Goal: Check status: Check status

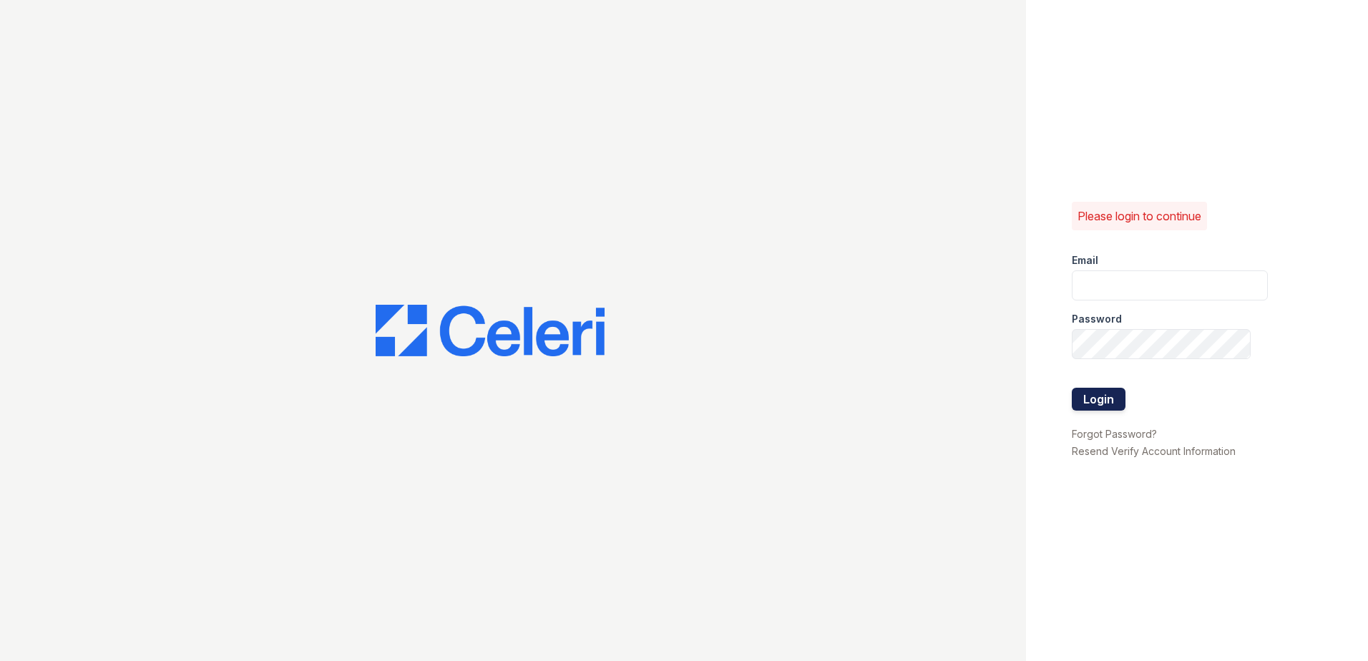
type input "dbailey@trinity-pm.com"
click at [1088, 393] on button "Login" at bounding box center [1099, 399] width 54 height 23
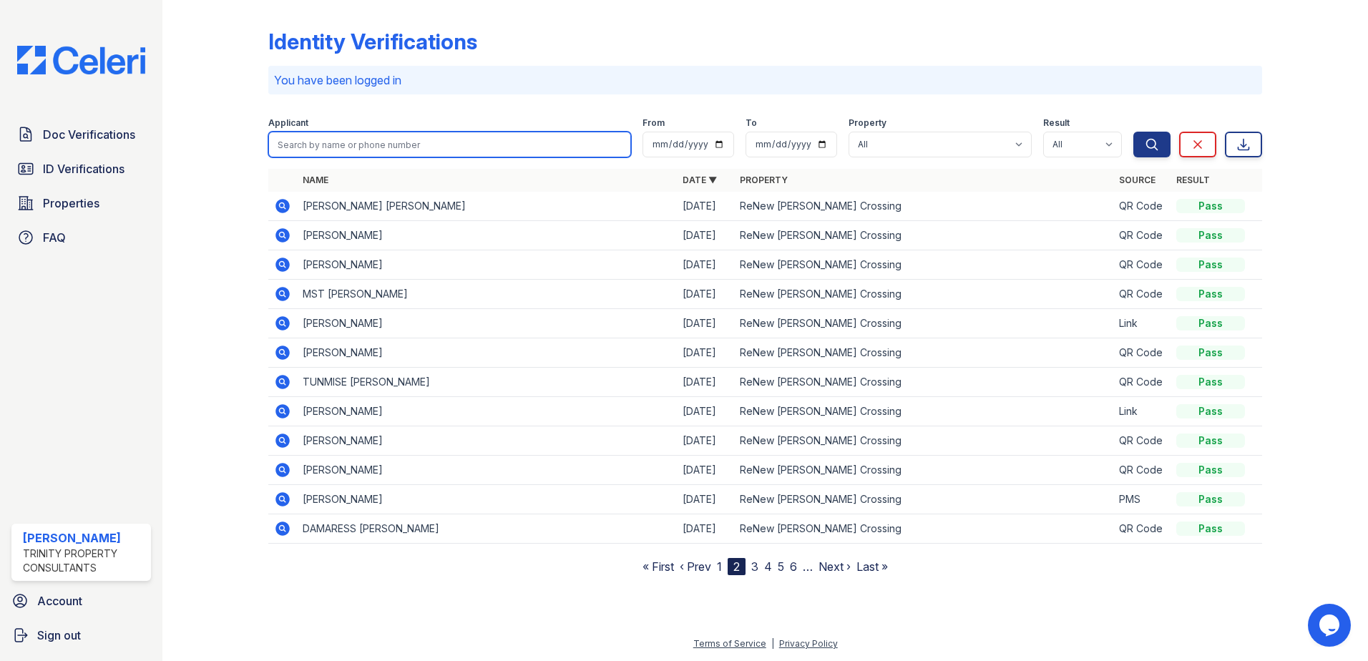
click at [392, 142] on input "search" at bounding box center [449, 145] width 363 height 26
type input "[PERSON_NAME]"
click at [1133, 132] on button "Search" at bounding box center [1151, 145] width 37 height 26
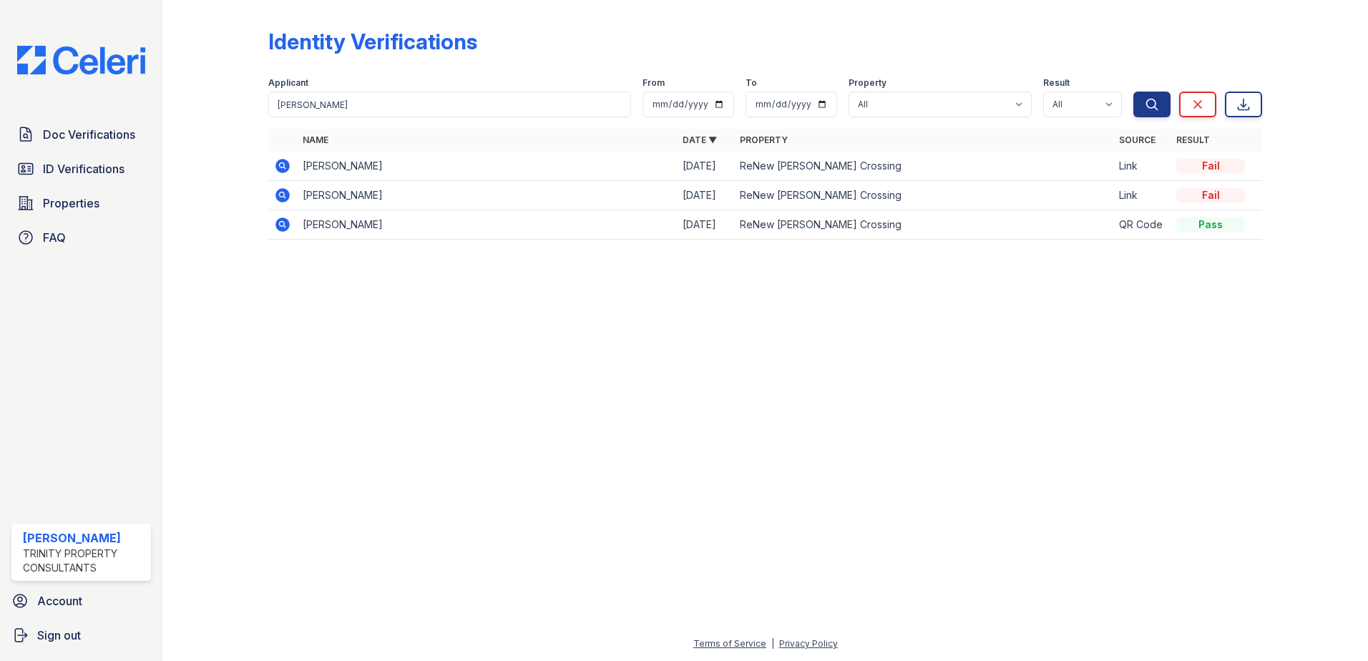
click at [280, 164] on icon at bounding box center [282, 165] width 17 height 17
